Goal: Information Seeking & Learning: Learn about a topic

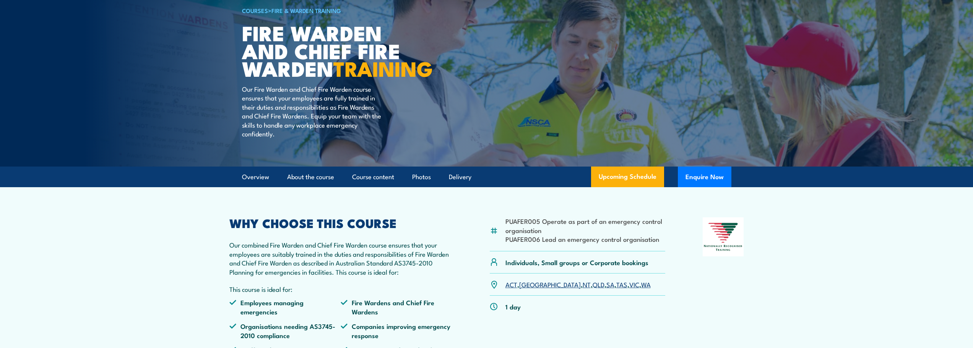
scroll to position [115, 0]
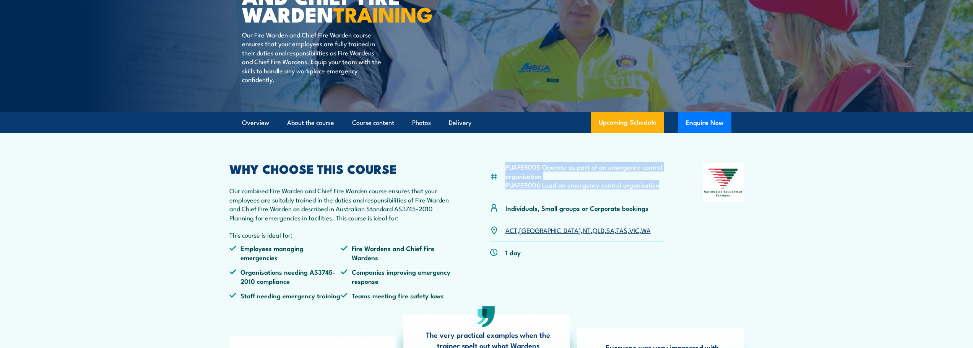
drag, startPoint x: 504, startPoint y: 185, endPoint x: 663, endPoint y: 206, distance: 160.8
click at [663, 197] on div "PUAFER005 Operate as part of an emergency control organisation PUAFER006 Lead a…" at bounding box center [578, 180] width 176 height 34
copy ul "PUAFER005 Operate as part of an emergency control organisation PUAFER006 Lead a…"
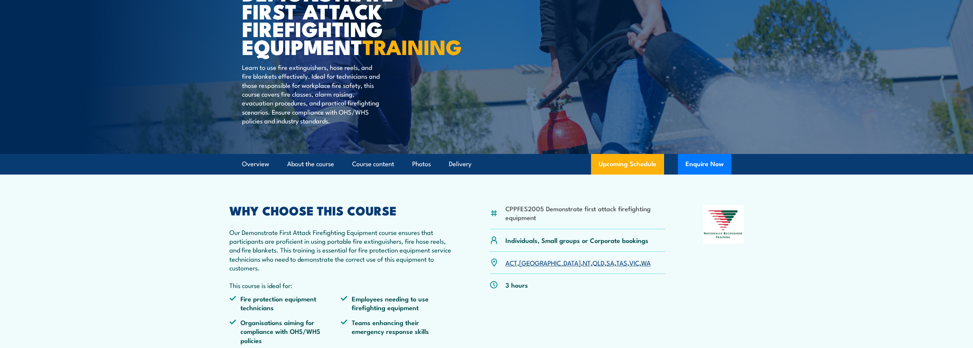
scroll to position [115, 0]
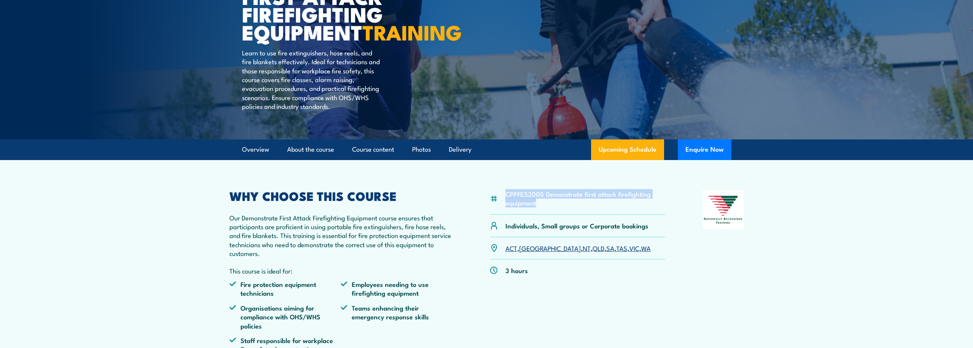
drag, startPoint x: 506, startPoint y: 210, endPoint x: 540, endPoint y: 221, distance: 35.3
click at [540, 208] on li "CPPFES2005 Demonstrate first attack firefighting equipment" at bounding box center [586, 199] width 160 height 18
copy li "CPPFES2005 Demonstrate first attack firefighting equipment"
